Goal: Book appointment/travel/reservation

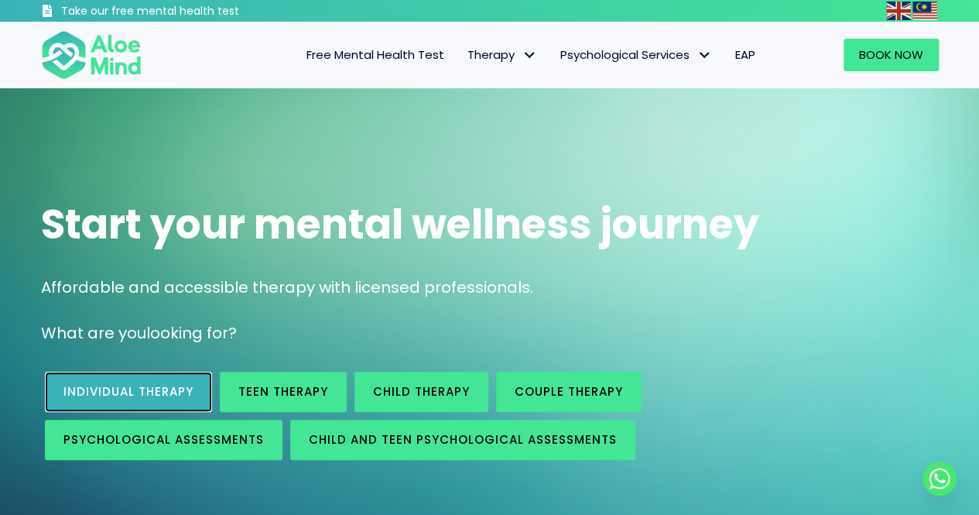
click at [168, 399] on link "Individual therapy" at bounding box center [128, 391] width 167 height 40
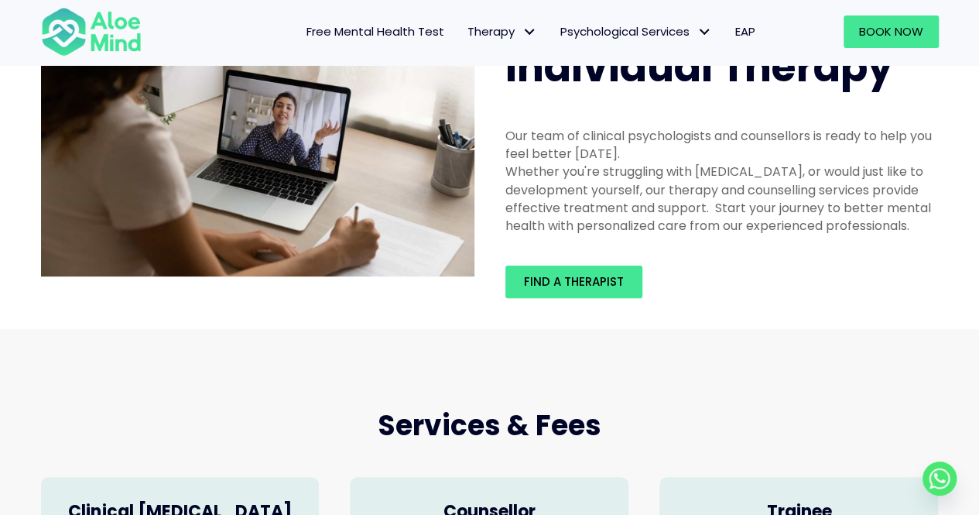
scroll to position [77, 0]
click at [553, 287] on span "Find a therapist" at bounding box center [574, 281] width 100 height 16
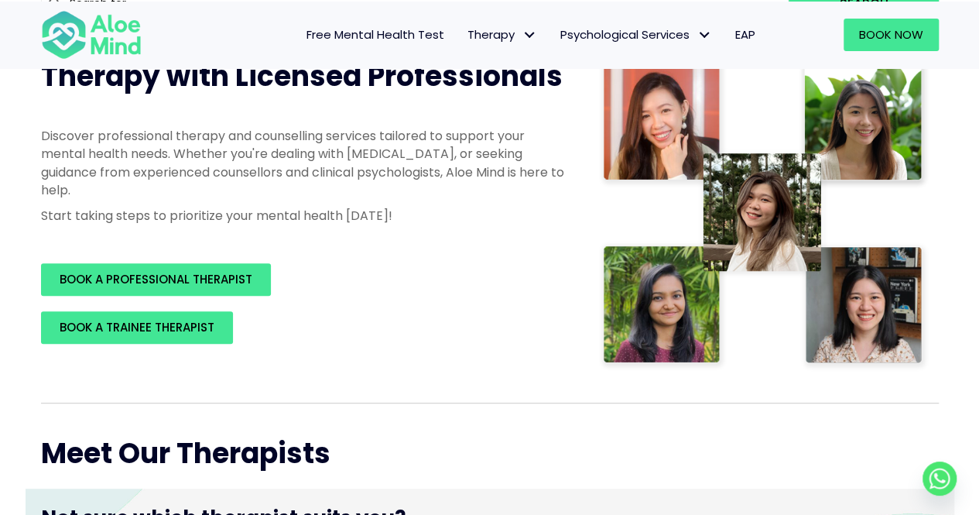
scroll to position [310, 0]
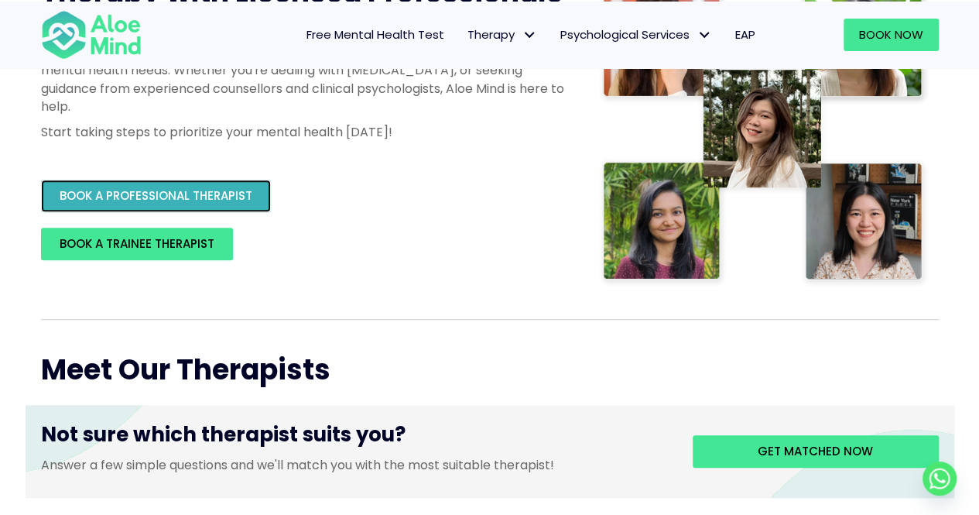
click at [90, 197] on span "BOOK A PROFESSIONAL THERAPIST" at bounding box center [156, 195] width 193 height 16
